Goal: Check status: Check status

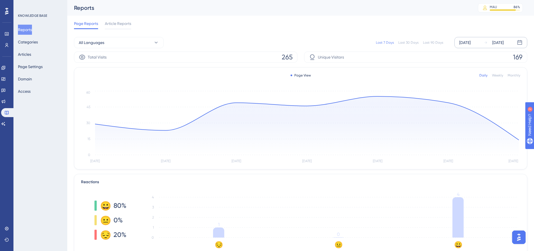
click at [471, 41] on div "[DATE]" at bounding box center [464, 42] width 11 height 7
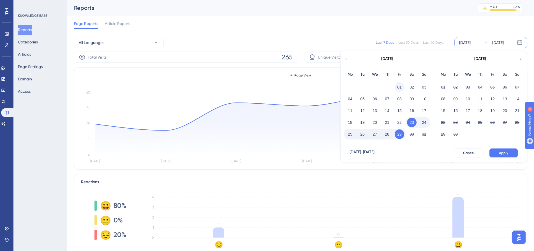
click at [400, 85] on button "01" at bounding box center [400, 87] width 10 height 10
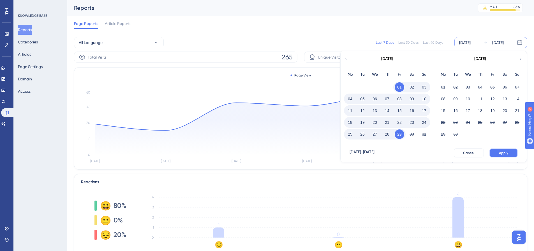
click at [504, 151] on span "Apply" at bounding box center [503, 153] width 9 height 4
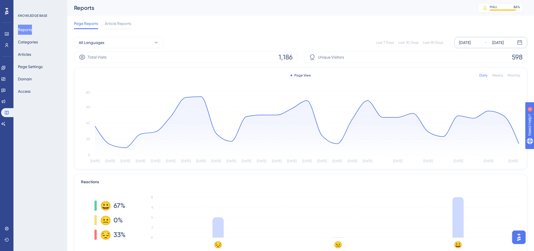
drag, startPoint x: 50, startPoint y: 5, endPoint x: 104, endPoint y: 125, distance: 131.5
click at [72, 25] on div "Performance Users Engagement Widgets Feedback Product Updates Knowledge Base AI…" at bounding box center [300, 220] width 467 height 440
click at [297, 15] on div "Reports MAU 86 % Click to see add-on and upgrade options" at bounding box center [300, 8] width 467 height 16
drag, startPoint x: 341, startPoint y: 59, endPoint x: 318, endPoint y: 58, distance: 22.7
click at [318, 58] on div "Unique Visitors 598" at bounding box center [415, 57] width 223 height 11
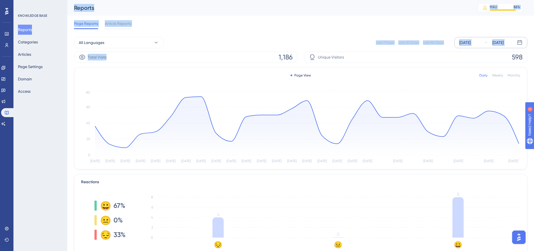
drag, startPoint x: 101, startPoint y: 55, endPoint x: 69, endPoint y: 49, distance: 32.0
click at [67, 50] on div "Performance Users Engagement Widgets Feedback Product Updates Knowledge Base AI…" at bounding box center [300, 220] width 467 height 440
click at [196, 21] on div "Page Reports Article Reports" at bounding box center [300, 25] width 453 height 18
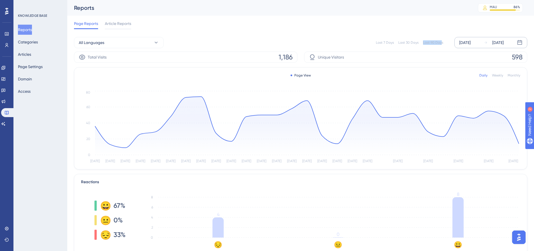
drag, startPoint x: 423, startPoint y: 43, endPoint x: 442, endPoint y: 40, distance: 19.6
click at [442, 40] on div "Last 7 Days Last 30 Days Last 90 Days Aug 01 2025 Aug 29 2025" at bounding box center [346, 42] width 364 height 11
drag, startPoint x: 449, startPoint y: 7, endPoint x: 419, endPoint y: 37, distance: 42.2
click at [449, 7] on div "Reports" at bounding box center [269, 8] width 390 height 8
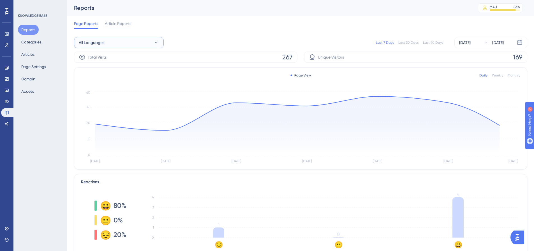
click at [96, 47] on button "All Languages" at bounding box center [119, 42] width 90 height 11
click at [471, 43] on div "[DATE]" at bounding box center [464, 42] width 11 height 7
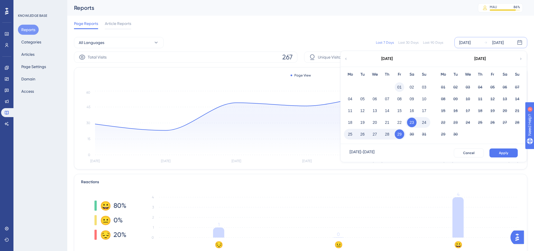
click at [395, 88] on button "01" at bounding box center [400, 87] width 10 height 10
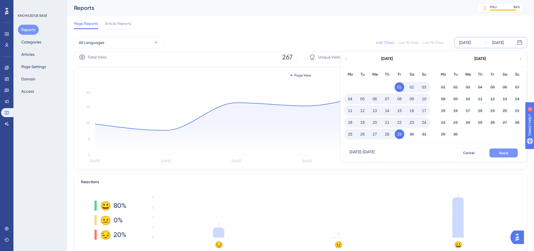
click at [503, 150] on button "Apply" at bounding box center [503, 153] width 28 height 9
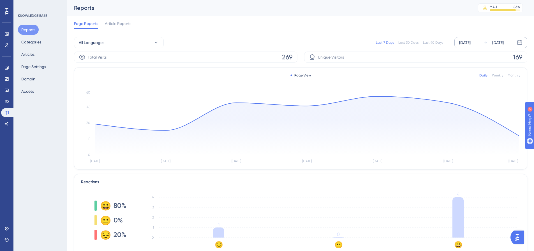
click at [470, 43] on div "[DATE]" at bounding box center [464, 42] width 11 height 7
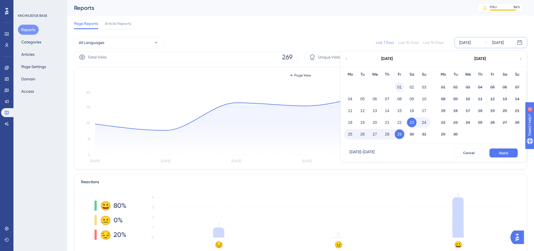
click at [400, 85] on button "01" at bounding box center [400, 87] width 10 height 10
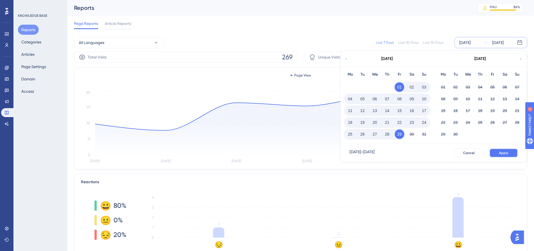
click at [509, 153] on button "Apply" at bounding box center [503, 153] width 28 height 9
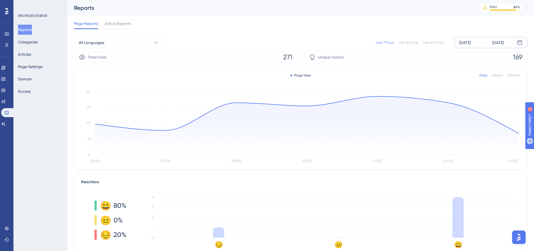
click at [463, 41] on div "[DATE]" at bounding box center [464, 42] width 11 height 7
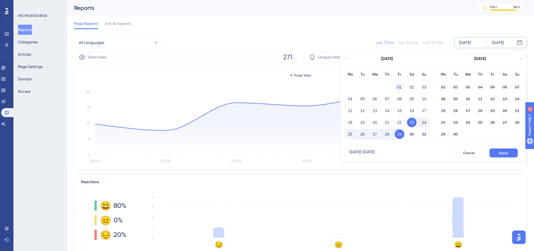
click at [398, 90] on button "01" at bounding box center [400, 87] width 10 height 10
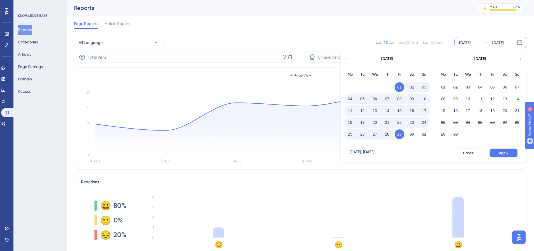
click at [499, 152] on span "Apply" at bounding box center [503, 153] width 9 height 4
